Goal: Navigation & Orientation: Find specific page/section

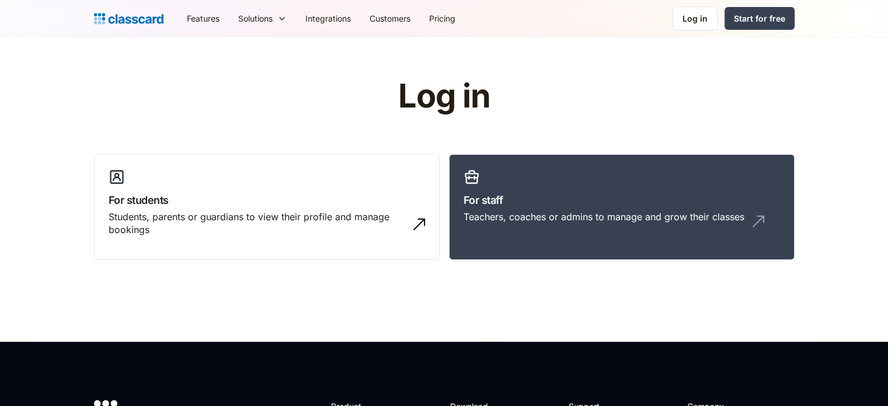
click at [273, 222] on div "Students, parents or guardians to view their profile and manage bookings" at bounding box center [255, 223] width 293 height 26
click at [687, 16] on div "Log in" at bounding box center [694, 18] width 25 height 12
click at [282, 199] on h3 "For students" at bounding box center [267, 200] width 316 height 16
